Goal: Find specific page/section: Find specific page/section

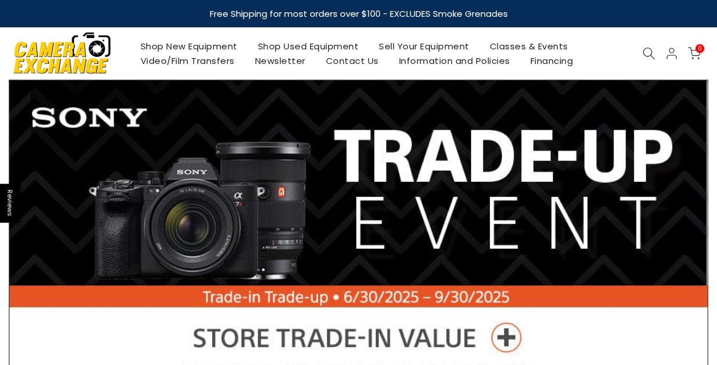
click at [213, 48] on link "Shop New Equipment" at bounding box center [188, 46] width 117 height 15
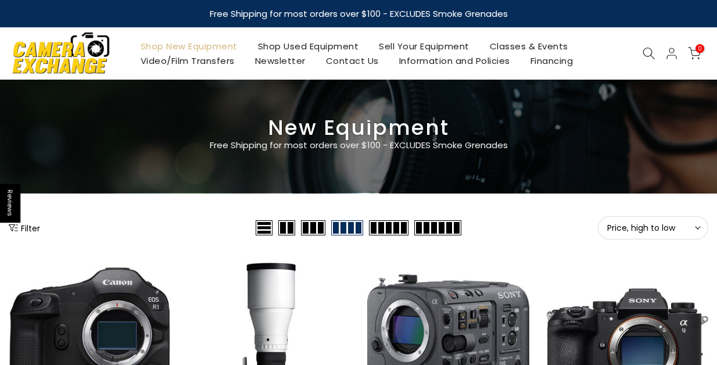
click at [34, 230] on button "Filter" at bounding box center [24, 228] width 31 height 12
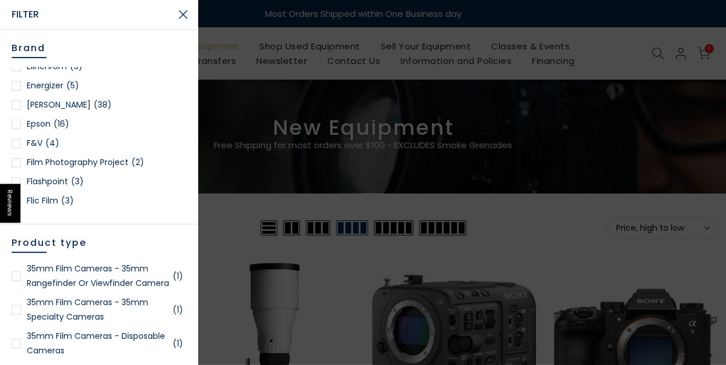
scroll to position [310, 0]
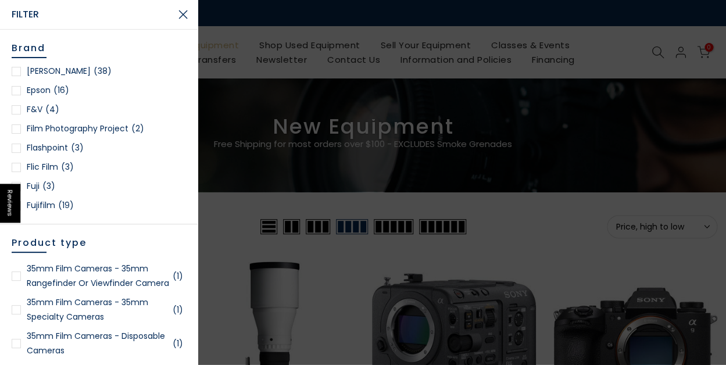
click at [45, 202] on link "Fujifilm (19)" at bounding box center [99, 205] width 174 height 15
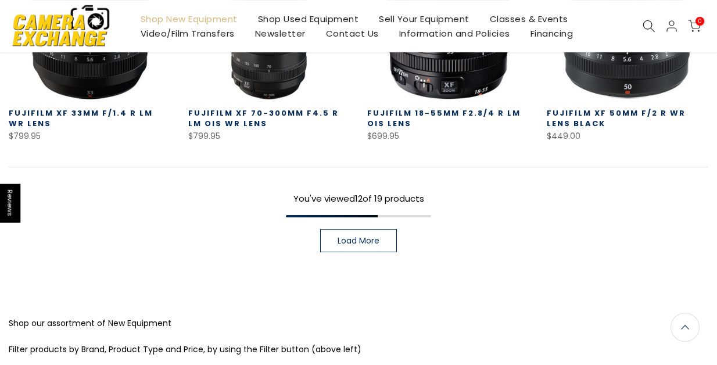
scroll to position [838, 0]
click at [366, 242] on span "Load More" at bounding box center [359, 241] width 42 height 8
